Goal: Check status: Check status

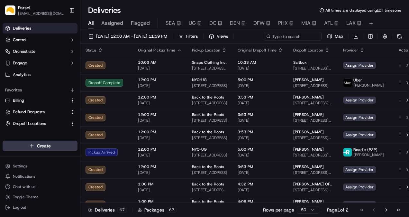
click at [110, 26] on span "Assigned" at bounding box center [112, 23] width 22 height 8
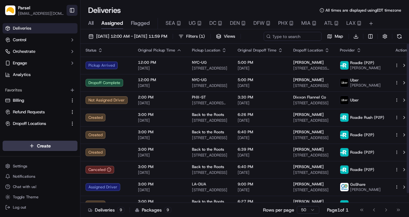
click at [76, 12] on button "Toggle Sidebar" at bounding box center [72, 10] width 11 height 11
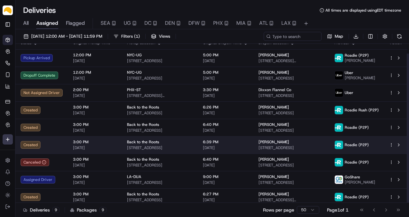
scroll to position [10, 0]
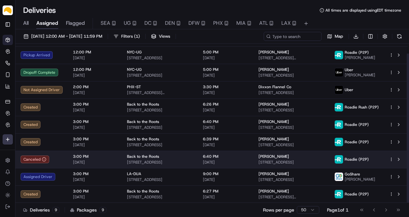
click at [273, 161] on span "22627 Gaycrest Ave, Torrance, CA 90505, USA" at bounding box center [291, 161] width 66 height 5
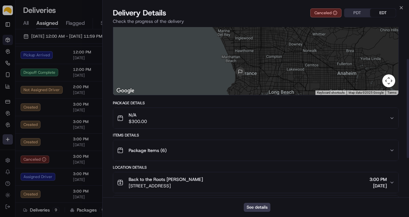
scroll to position [107, 0]
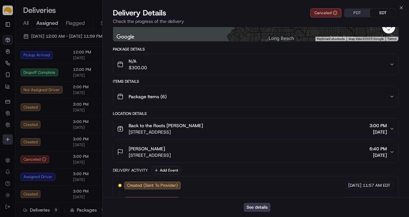
drag, startPoint x: 128, startPoint y: 145, endPoint x: 170, endPoint y: 147, distance: 42.5
click at [170, 147] on div "KIMBERLY BATCHKO 22627 Gaycrest Ave, Torrance, CA 90505, USA" at bounding box center [144, 151] width 54 height 13
copy span "KIMBERLY BATCHKO"
click at [402, 6] on icon "button" at bounding box center [401, 7] width 5 height 5
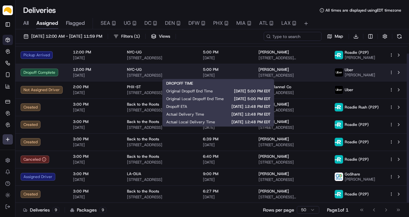
click at [229, 73] on span "[DATE]" at bounding box center [225, 75] width 45 height 5
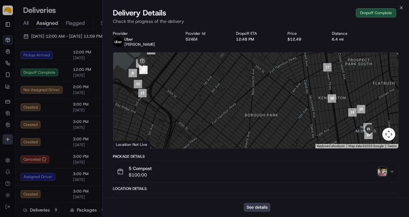
click at [380, 172] on img "button" at bounding box center [382, 171] width 9 height 9
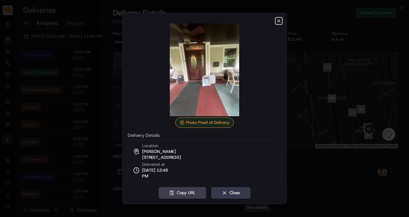
click at [279, 21] on icon "button" at bounding box center [278, 20] width 5 height 5
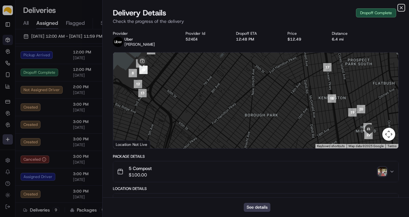
click at [401, 8] on icon "button" at bounding box center [401, 7] width 3 height 3
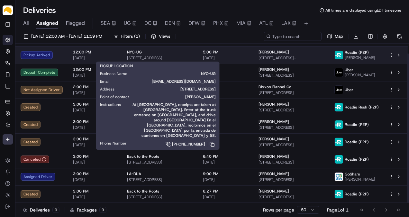
click at [189, 57] on span "140 58th St #5B, Brooklyn, NY 11220, US" at bounding box center [160, 57] width 66 height 5
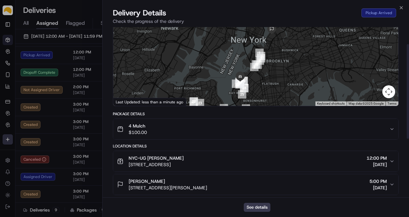
scroll to position [29, 0]
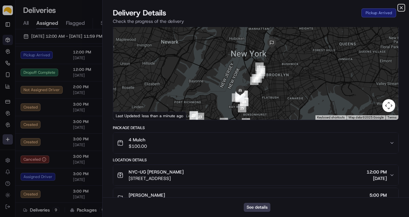
click at [400, 6] on icon "button" at bounding box center [401, 7] width 5 height 5
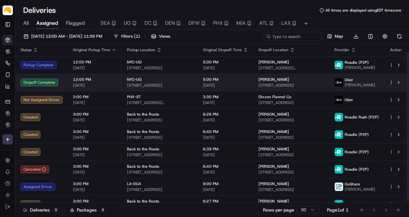
scroll to position [10, 0]
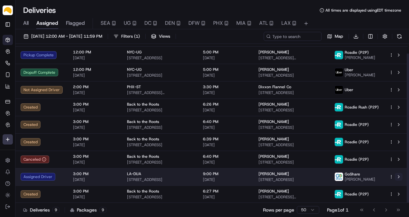
click at [399, 177] on button at bounding box center [399, 177] width 8 height 8
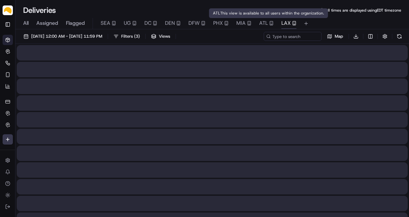
click at [282, 22] on span "LAX" at bounding box center [285, 23] width 9 height 8
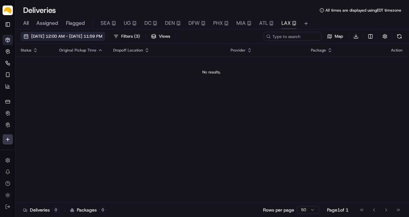
click at [48, 33] on button "09/16/2025 12:00 AM - 09/16/2025 11:59 PM" at bounding box center [63, 36] width 85 height 9
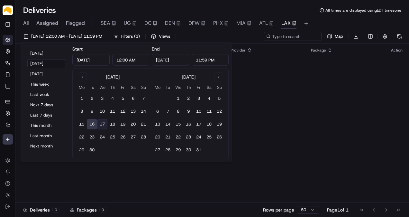
click at [101, 121] on button "17" at bounding box center [102, 124] width 10 height 10
type input "Sep 17, 2025"
click at [101, 121] on button "17" at bounding box center [102, 124] width 10 height 10
click at [148, 6] on div "Deliveries All times are displayed using EDT timezone" at bounding box center [211, 10] width 393 height 10
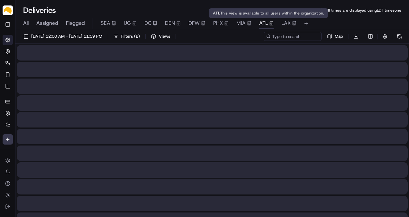
click at [264, 25] on span "ATL" at bounding box center [263, 23] width 9 height 8
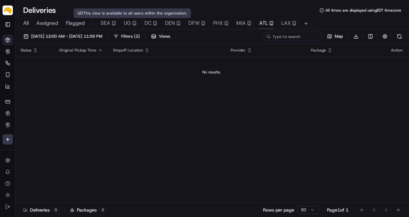
click at [129, 22] on span "UG" at bounding box center [127, 23] width 7 height 8
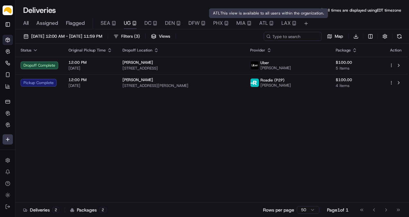
click at [290, 21] on span "LAX" at bounding box center [285, 23] width 9 height 8
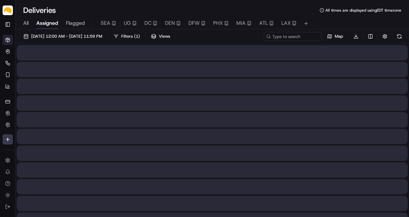
click at [49, 21] on span "Assigned" at bounding box center [47, 23] width 22 height 8
click at [57, 37] on span "09/16/2025 12:00 AM - 09/16/2025 11:59 PM" at bounding box center [66, 36] width 71 height 6
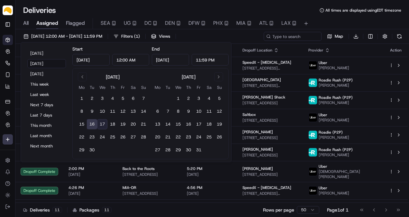
click at [102, 124] on button "17" at bounding box center [102, 124] width 10 height 10
type input "Sep 17, 2025"
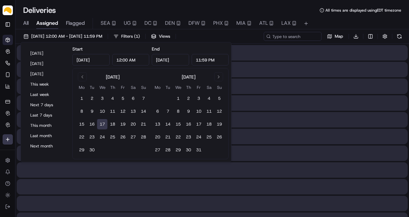
click at [102, 124] on button "17" at bounding box center [102, 124] width 10 height 10
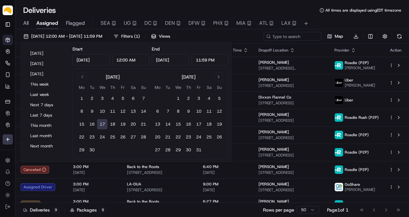
click at [95, 2] on div "Deliveries All times are displayed using EDT timezone All Assigned Flagged SEA …" at bounding box center [211, 108] width 393 height 217
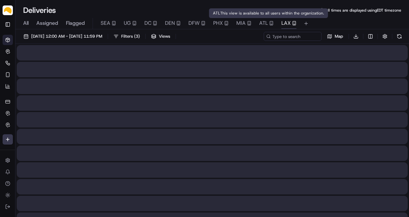
click at [292, 22] on icon "button" at bounding box center [294, 23] width 4 height 4
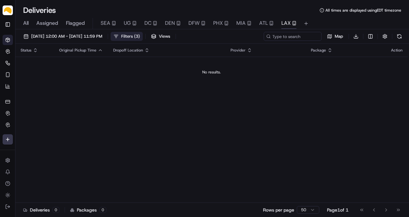
click at [143, 33] on button "Filters ( 3 )" at bounding box center [127, 36] width 32 height 9
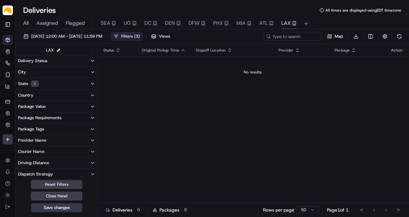
click at [91, 82] on icon "button" at bounding box center [92, 83] width 5 height 5
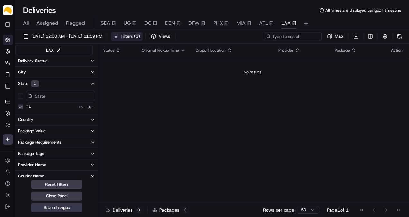
click at [91, 82] on icon "button" at bounding box center [92, 83] width 5 height 5
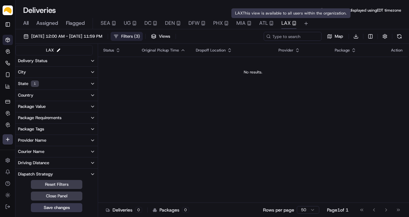
click at [288, 22] on span "LAX" at bounding box center [285, 23] width 9 height 8
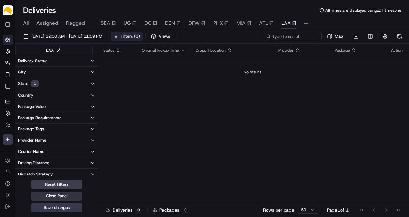
click at [67, 194] on button "Close Panel" at bounding box center [56, 195] width 51 height 9
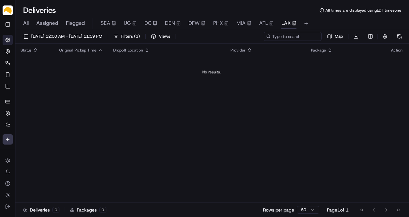
click at [50, 22] on span "Assigned" at bounding box center [47, 23] width 22 height 8
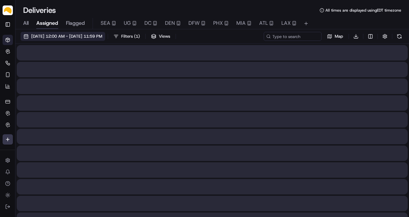
click at [49, 34] on span "09/16/2025 12:00 AM - 09/16/2025 11:59 PM" at bounding box center [66, 36] width 71 height 6
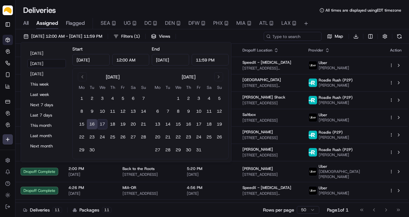
click at [103, 126] on button "17" at bounding box center [102, 124] width 10 height 10
type input "Sep 17, 2025"
click at [103, 126] on button "17" at bounding box center [102, 124] width 10 height 10
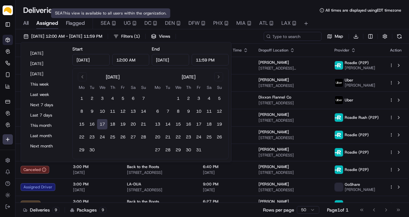
click at [103, 6] on div "Deliveries All times are displayed using EDT timezone" at bounding box center [211, 10] width 393 height 10
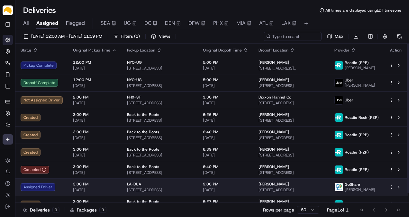
click at [259, 186] on span "[PERSON_NAME]" at bounding box center [273, 183] width 31 height 5
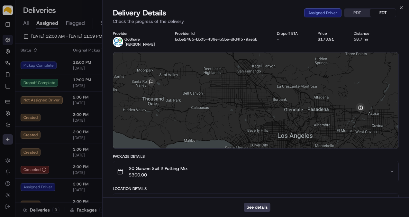
scroll to position [53, 0]
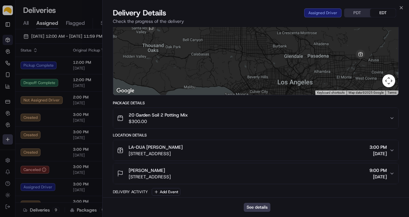
click at [365, 15] on button "PDT" at bounding box center [357, 13] width 26 height 8
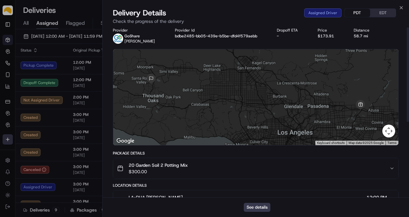
scroll to position [0, 0]
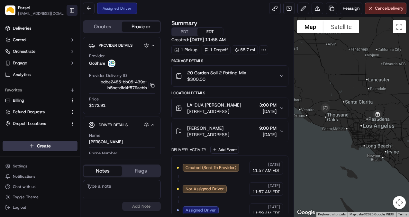
click at [73, 8] on button "Toggle Sidebar" at bounding box center [72, 10] width 11 height 11
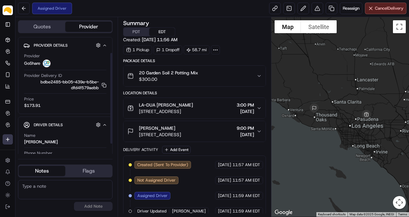
scroll to position [33, 0]
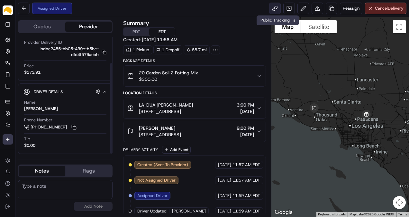
click at [275, 7] on link at bounding box center [275, 9] width 12 height 12
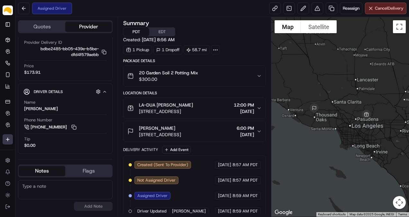
click at [133, 34] on button "PDT" at bounding box center [136, 32] width 26 height 8
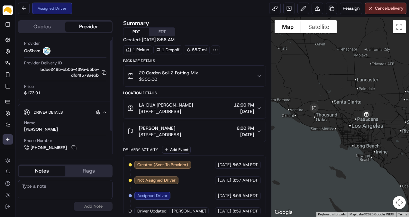
scroll to position [0, 0]
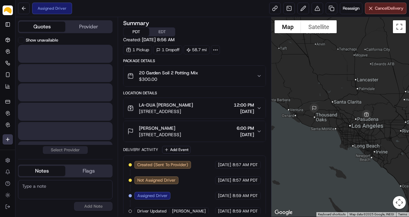
click at [44, 30] on button "Quotes" at bounding box center [42, 27] width 47 height 10
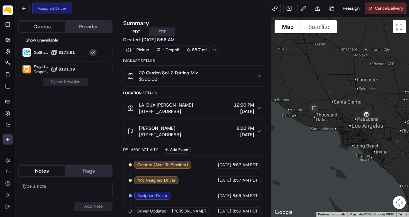
click at [90, 27] on button "Provider" at bounding box center [88, 27] width 47 height 10
